Goal: Task Accomplishment & Management: Use online tool/utility

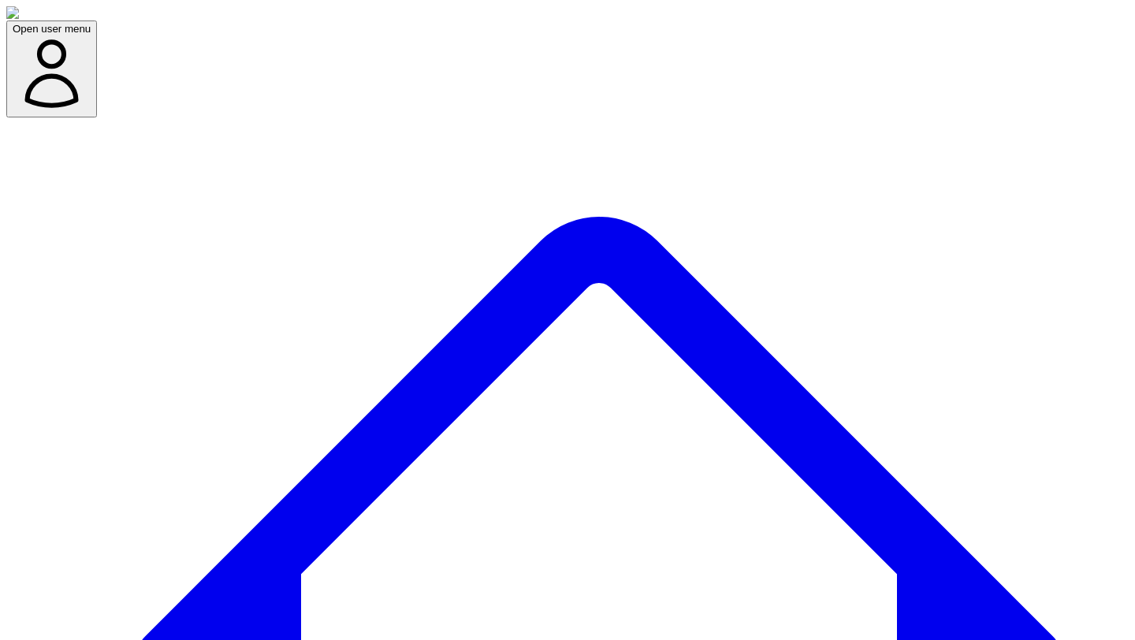
type input "******"
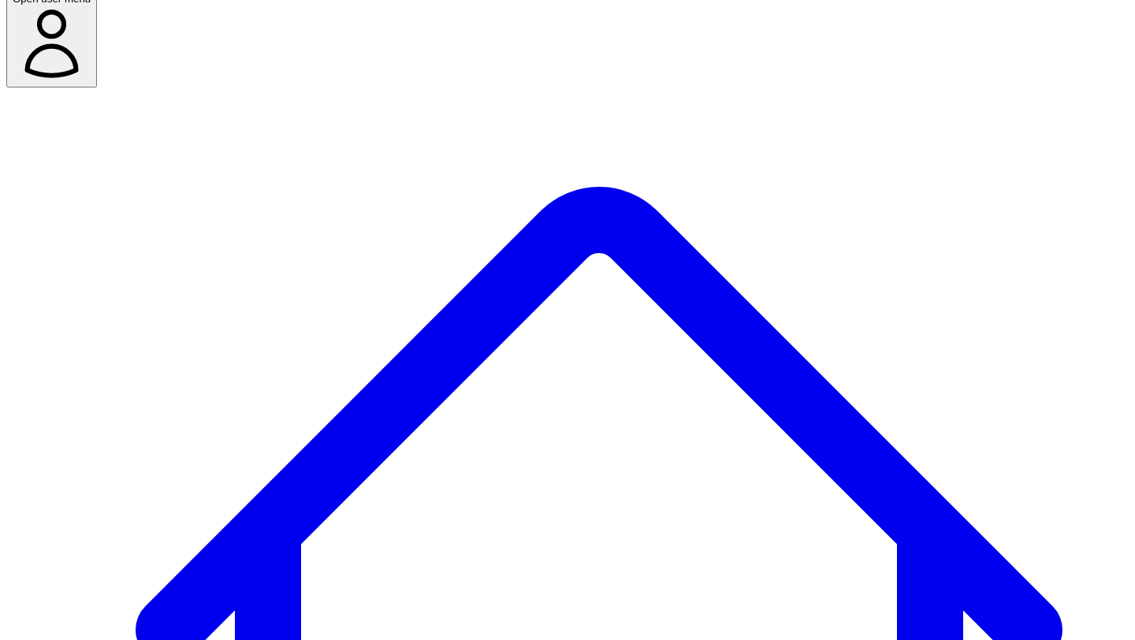
scroll to position [28, 0]
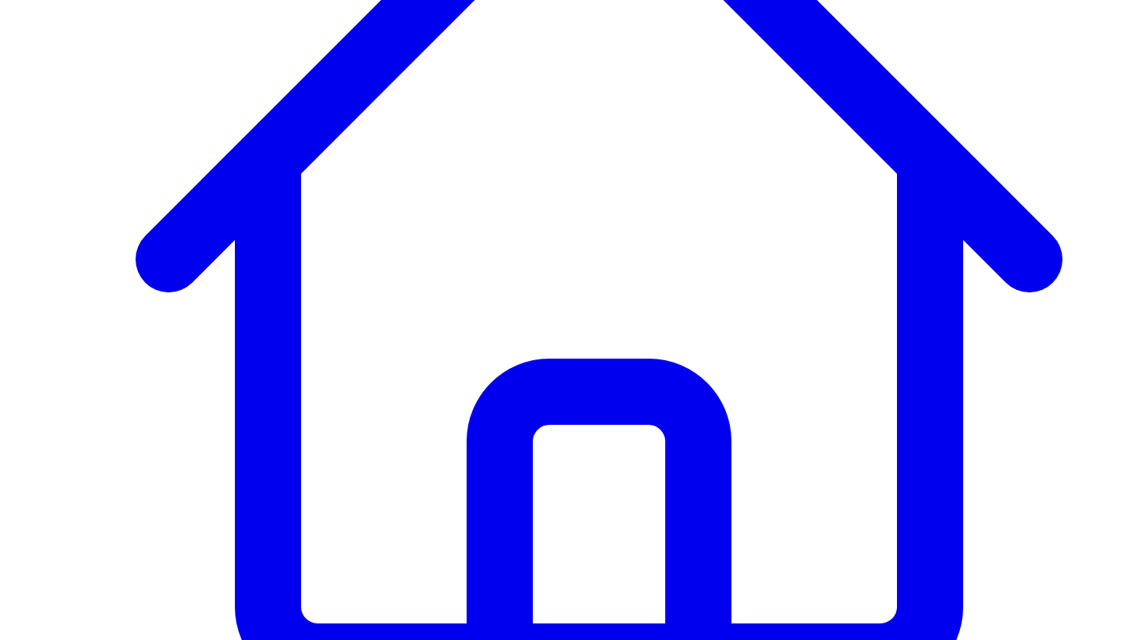
scroll to position [378, 0]
